Goal: Transaction & Acquisition: Subscribe to service/newsletter

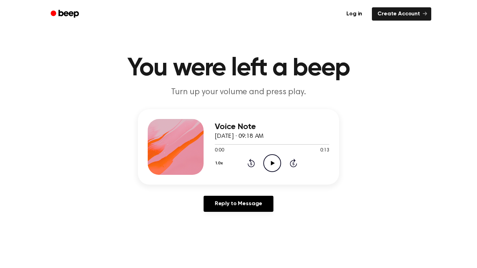
click at [275, 163] on icon "Play Audio" at bounding box center [273, 163] width 18 height 18
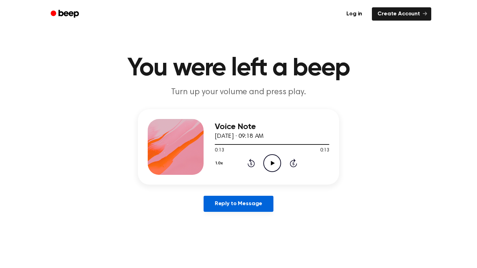
click at [243, 212] on link "Reply to Message" at bounding box center [239, 204] width 70 height 16
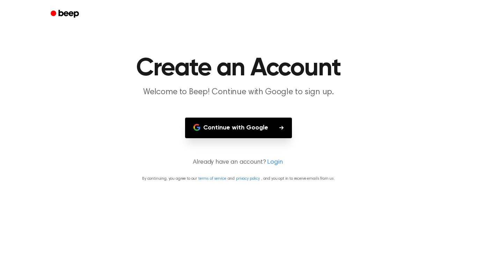
click at [78, 9] on icon "Beep" at bounding box center [66, 14] width 30 height 10
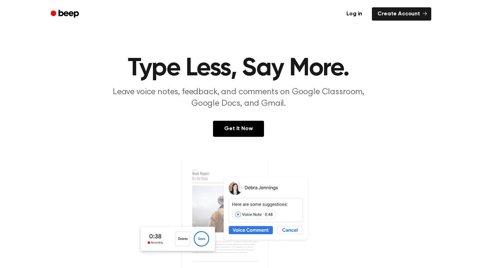
click at [112, 100] on p "Leave voice notes, feedback, and comments on Google Classroom, Google Docs, and…" at bounding box center [238, 98] width 268 height 23
click at [93, 184] on link at bounding box center [238, 225] width 461 height 134
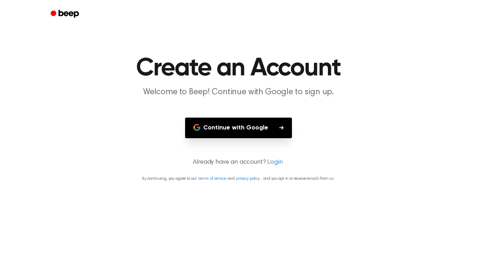
click at [93, 184] on main "Create an Account Welcome to Beep! Continue with Google to sign up. Continue wi…" at bounding box center [238, 134] width 477 height 268
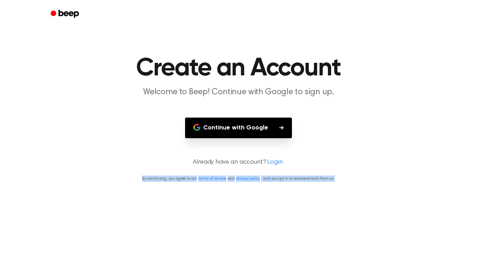
click at [60, 179] on p "By continuing, you agree to our terms of service and privacy policy , and you o…" at bounding box center [238, 179] width 461 height 6
